Goal: Transaction & Acquisition: Purchase product/service

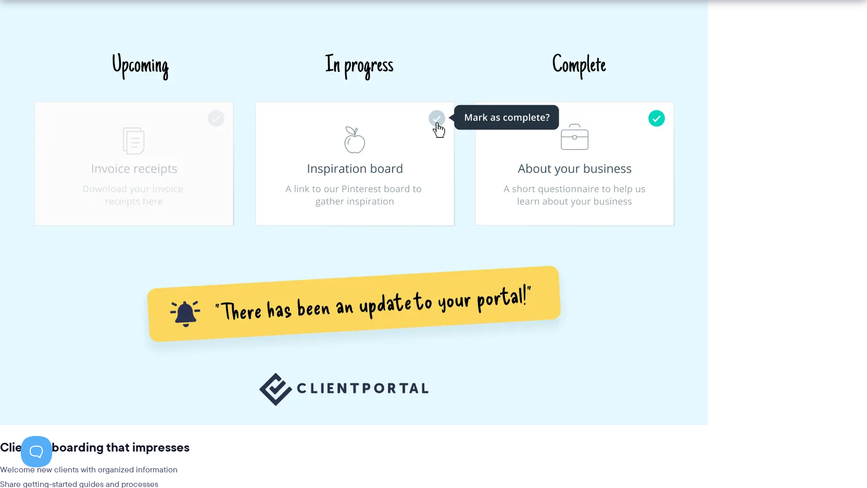
scroll to position [2345, 0]
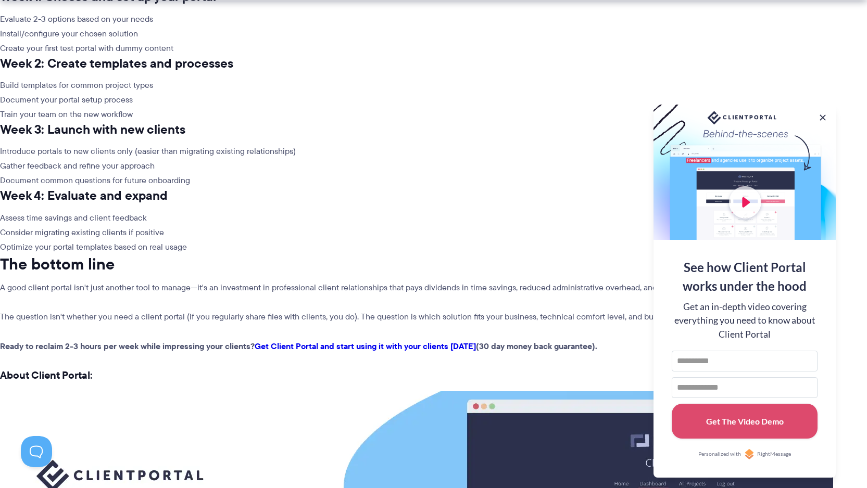
scroll to position [5253, 0]
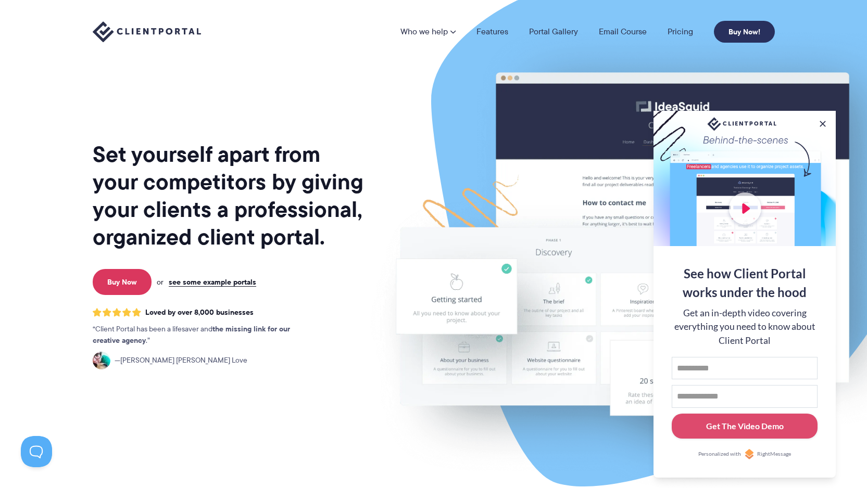
click at [729, 27] on link "Buy Now!" at bounding box center [744, 32] width 61 height 22
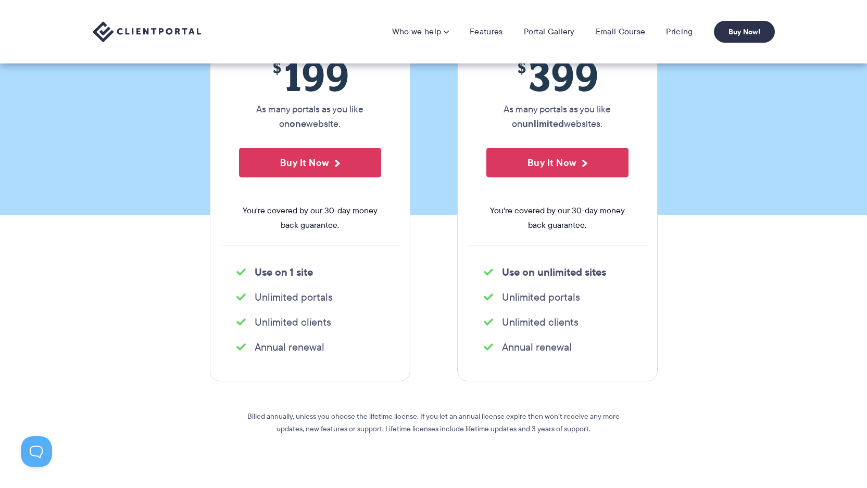
scroll to position [156, 0]
